Goal: Find specific page/section: Find specific page/section

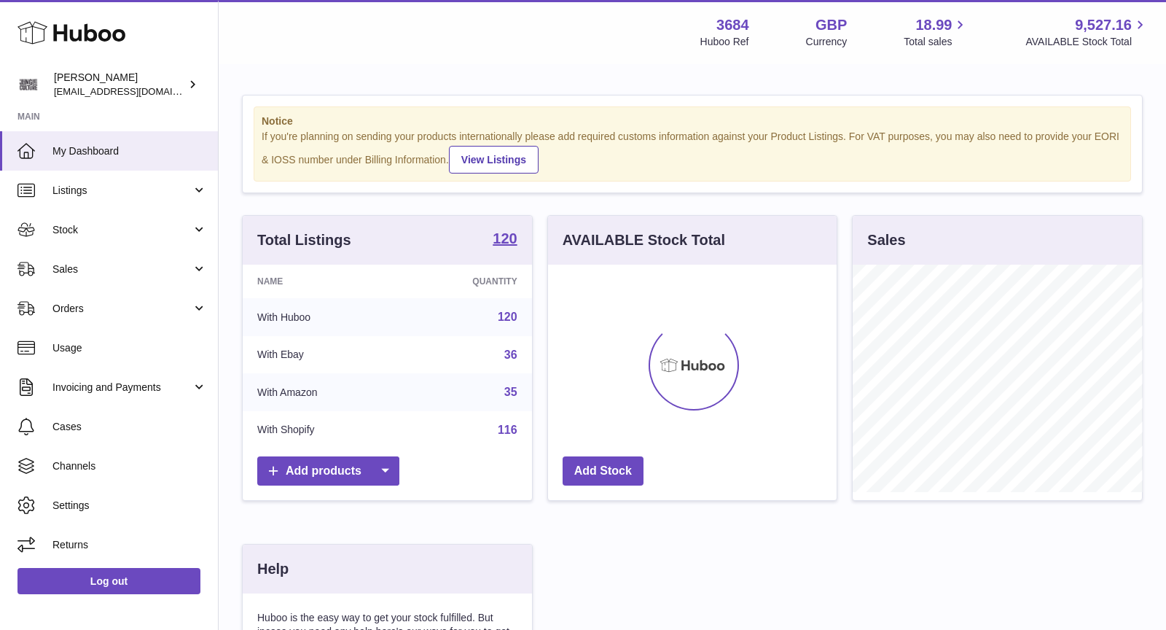
scroll to position [227, 289]
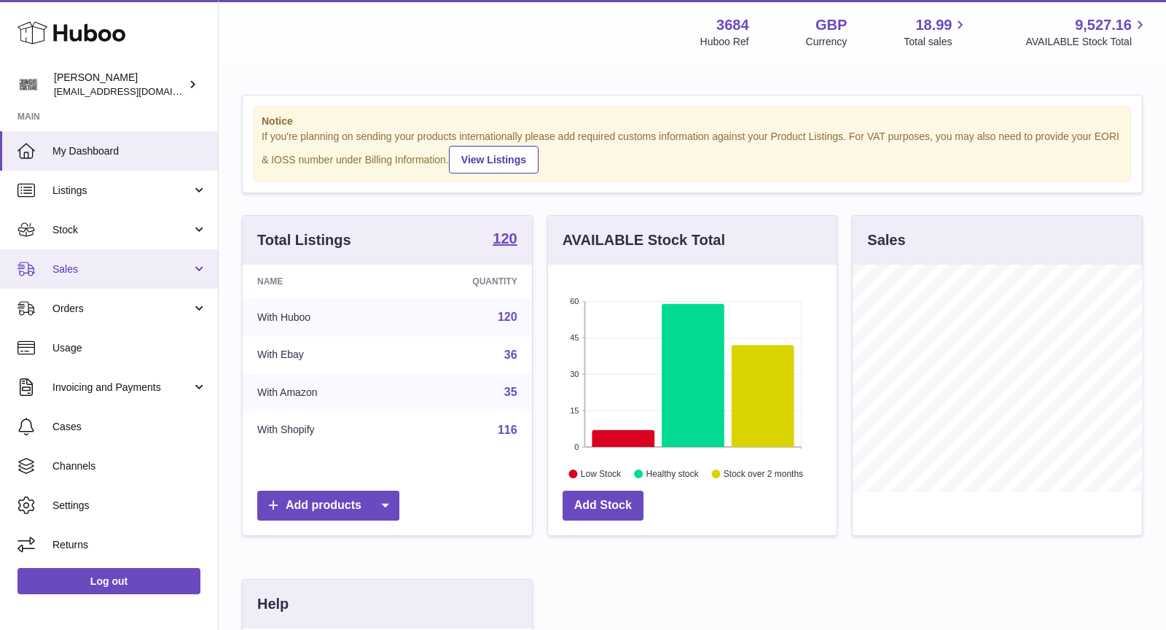
click at [96, 273] on span "Sales" at bounding box center [121, 269] width 139 height 14
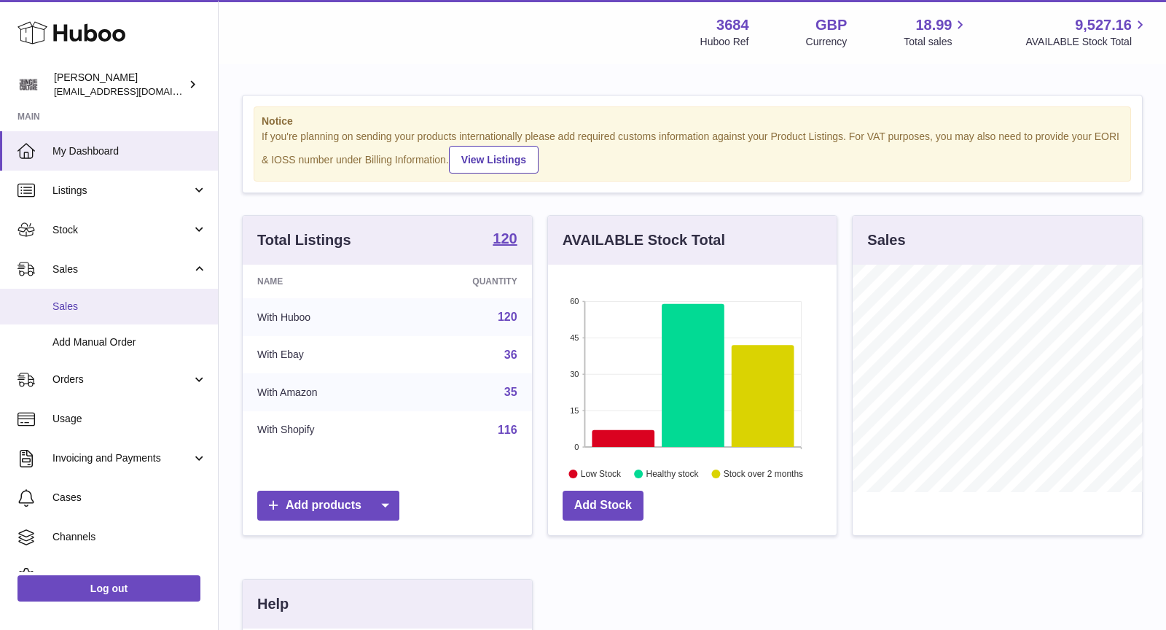
click at [96, 299] on span "Sales" at bounding box center [129, 306] width 154 height 14
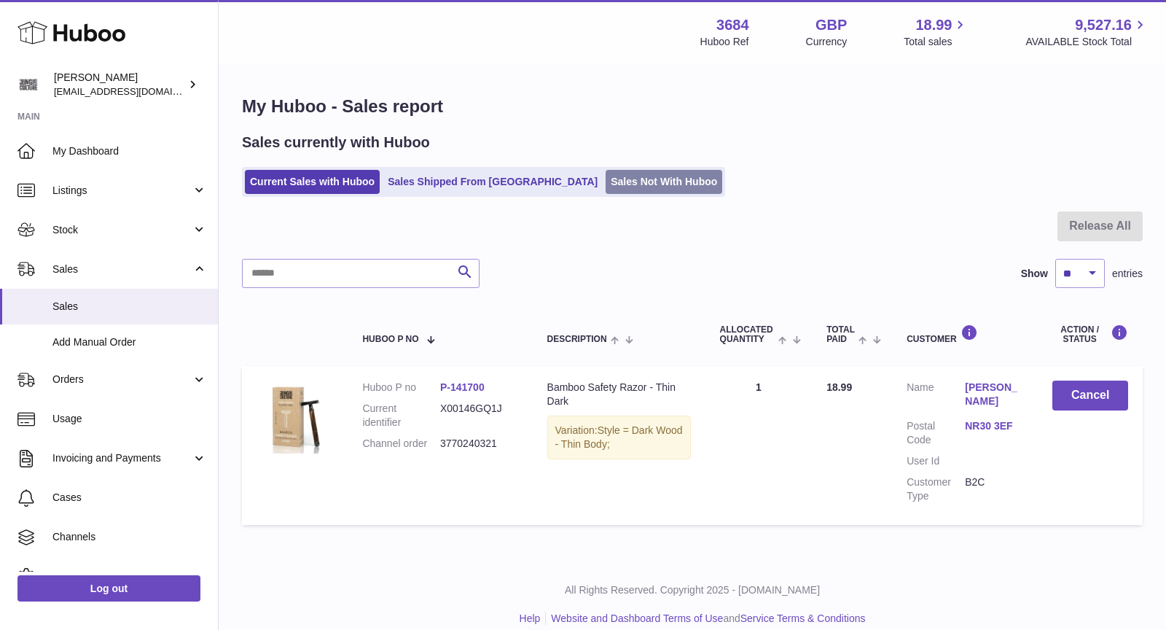
click at [606, 176] on link "Sales Not With Huboo" at bounding box center [664, 182] width 117 height 24
